Goal: Check status: Check status

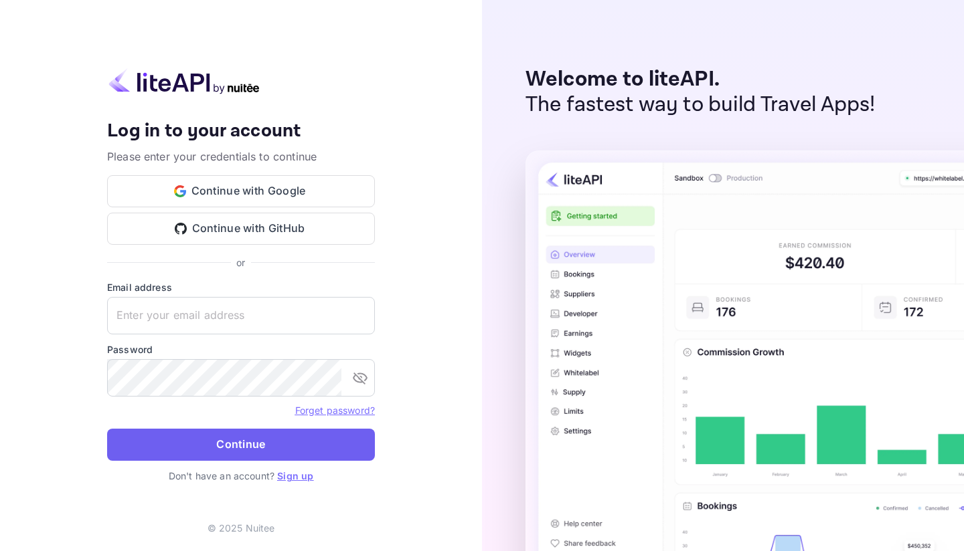
type input "[EMAIL_ADDRESS][DOMAIN_NAME]"
click at [229, 445] on button "Continue" at bounding box center [241, 445] width 268 height 32
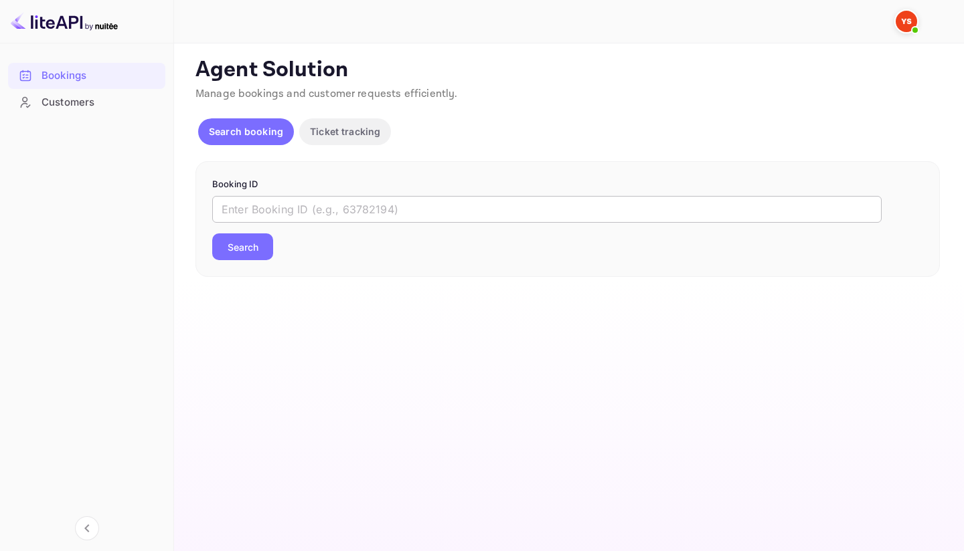
click at [339, 210] on input "text" at bounding box center [546, 209] width 669 height 27
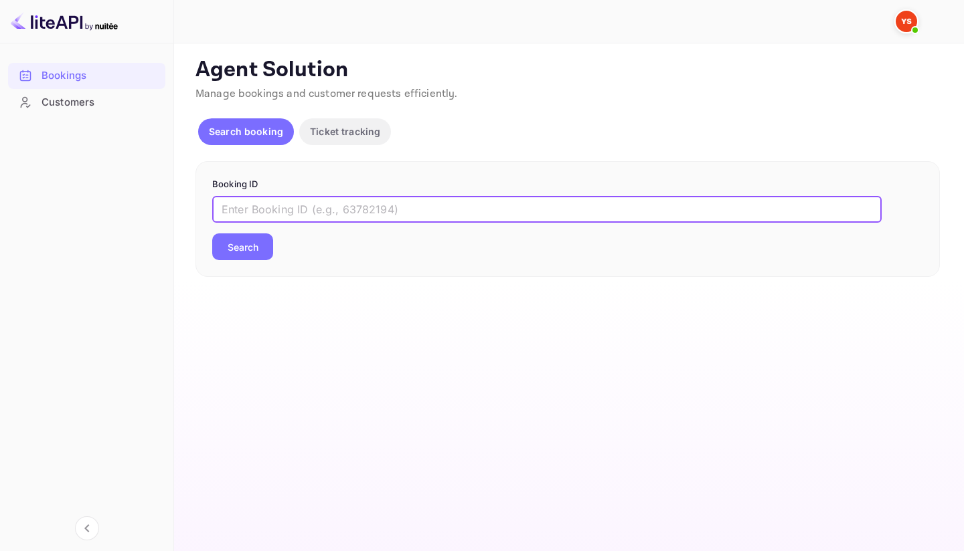
paste input "9242141"
type input "9242141"
click at [250, 252] on button "Search" at bounding box center [242, 247] width 61 height 27
